Goal: Subscribe to service/newsletter

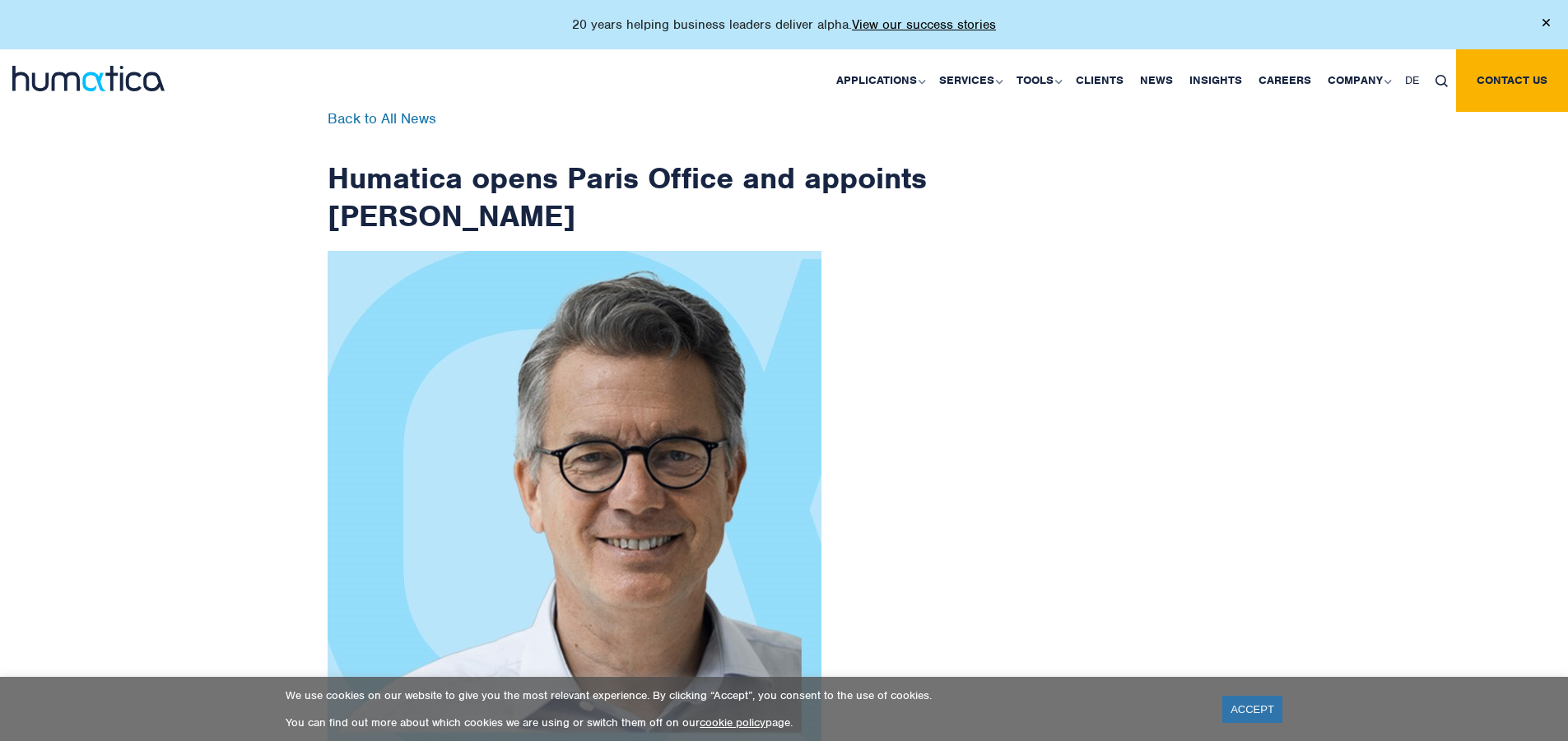
scroll to position [2625, 0]
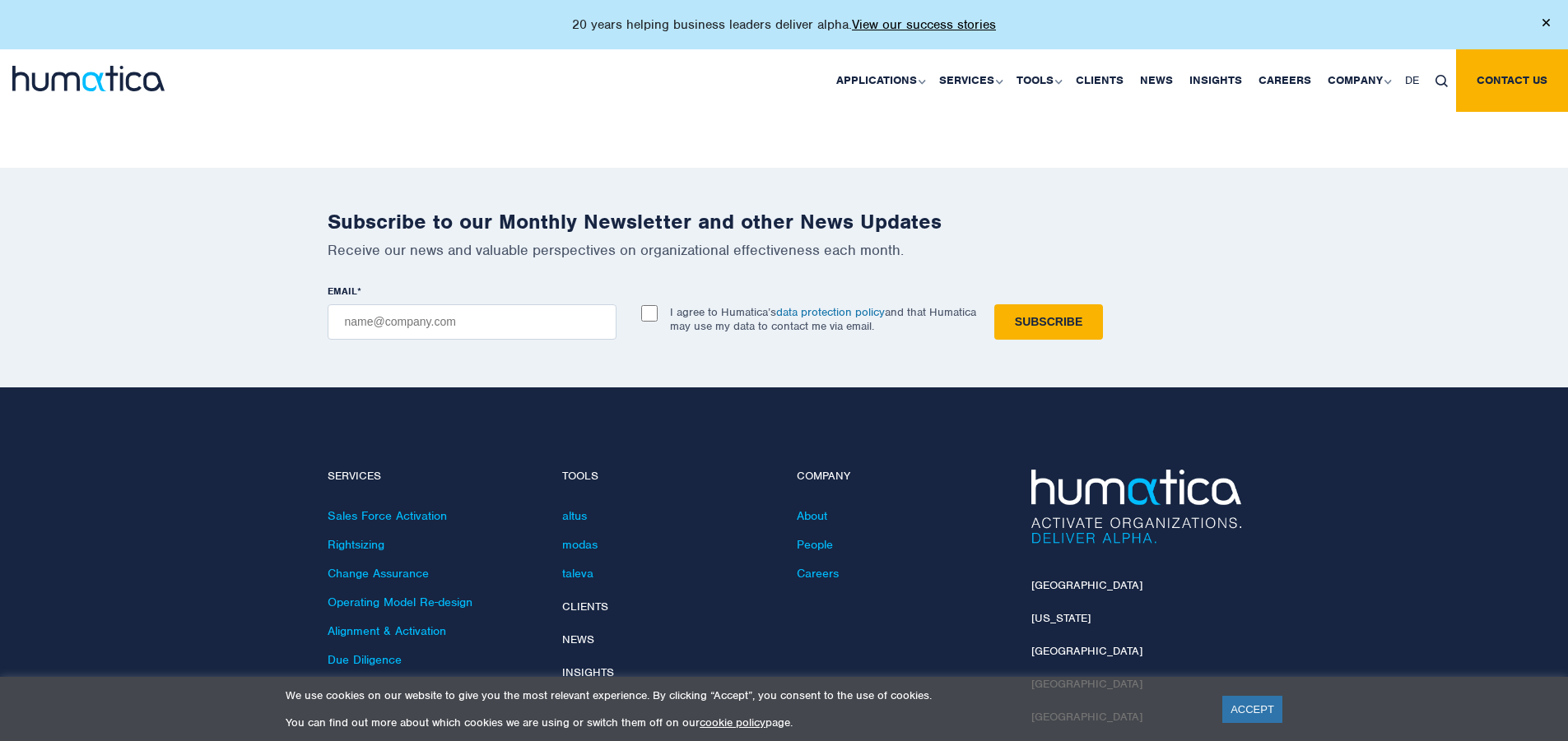
checkbox input "true"
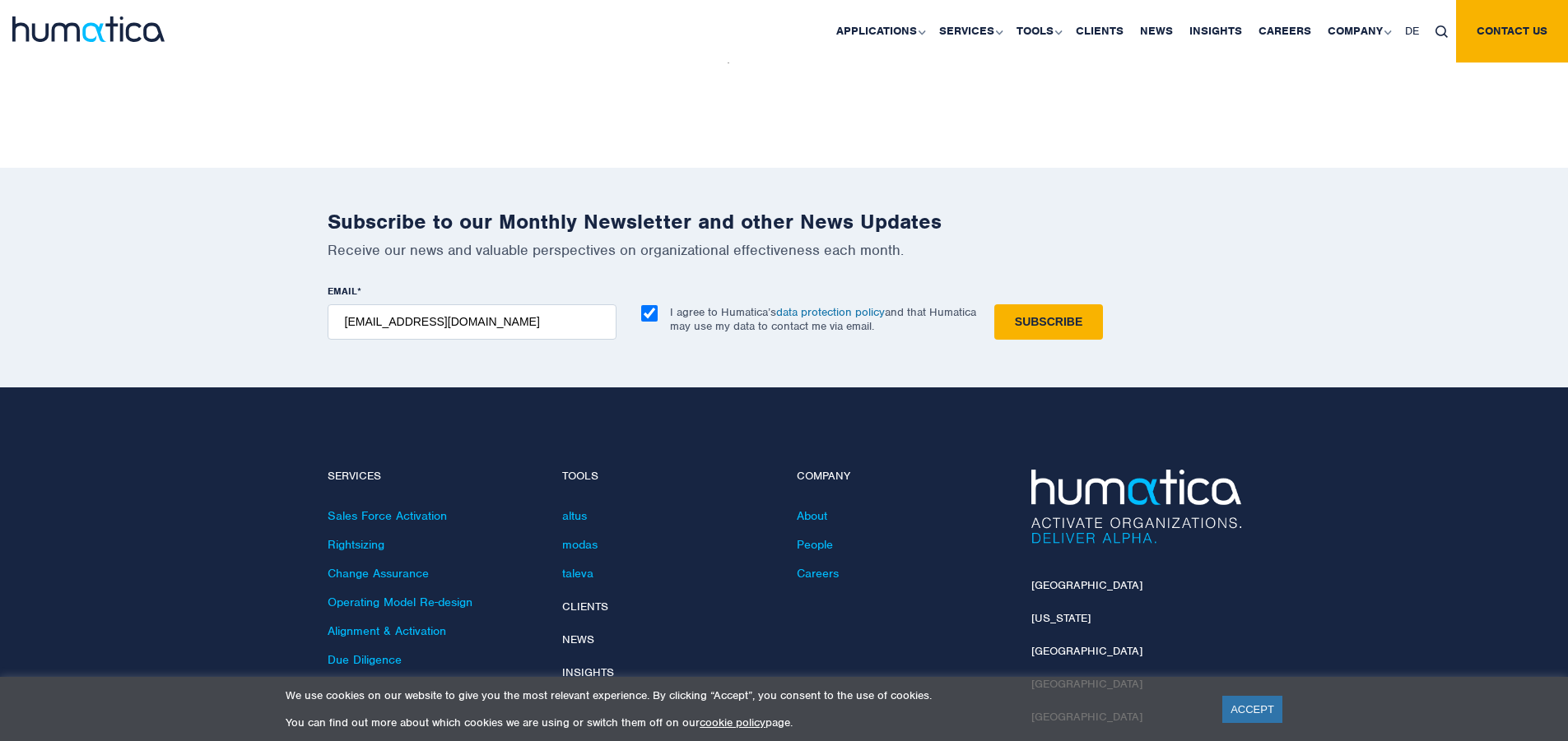
type input "[EMAIL_ADDRESS][DOMAIN_NAME]"
click at [995, 304] on input "Subscribe" at bounding box center [1049, 322] width 109 height 35
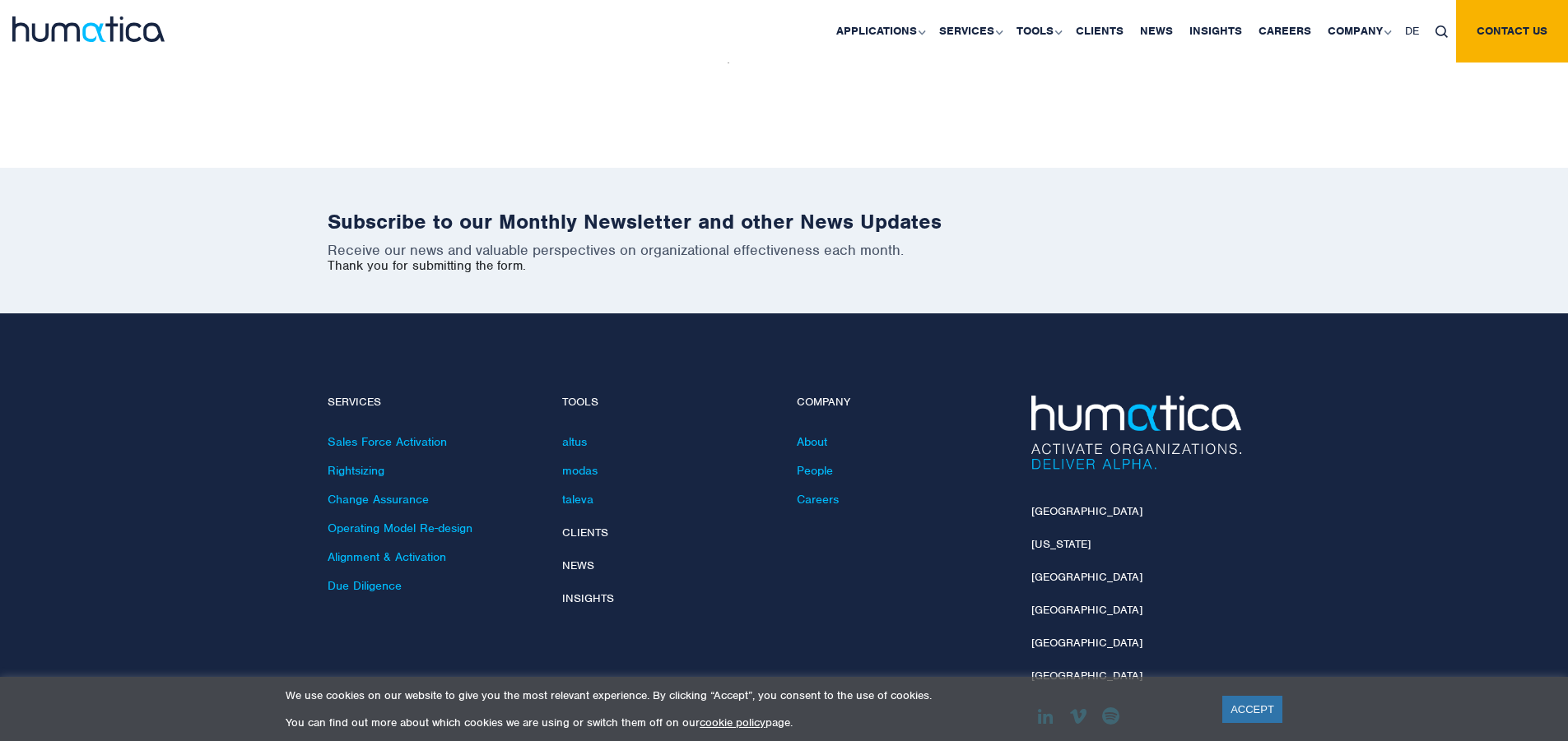
scroll to position [2550, 0]
